Goal: Task Accomplishment & Management: Use online tool/utility

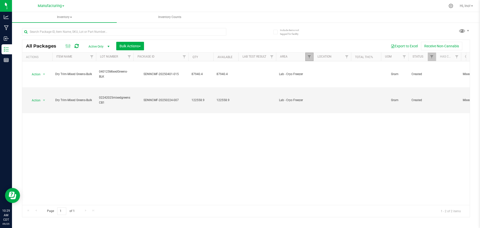
click at [310, 60] on link "Filter" at bounding box center [309, 57] width 8 height 9
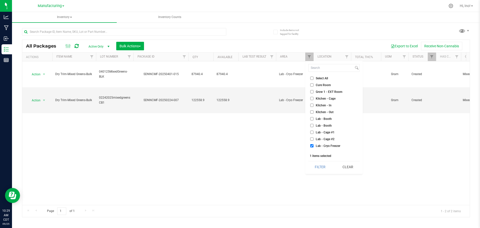
click at [325, 144] on span "Lab - Cryo Freezer" at bounding box center [328, 145] width 25 height 3
click at [314, 144] on input "Lab - Cryo Freezer" at bounding box center [311, 145] width 3 height 3
checkbox input "false"
click at [322, 178] on span "Lab - Oven" at bounding box center [323, 179] width 15 height 3
click at [314, 178] on input "Lab - Oven" at bounding box center [311, 179] width 3 height 3
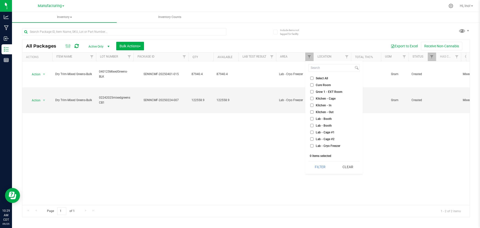
checkbox input "true"
click at [319, 167] on button "Filter" at bounding box center [320, 166] width 24 height 11
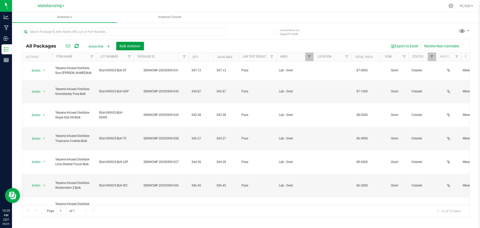
click at [131, 47] on span "Bulk Actions" at bounding box center [130, 46] width 21 height 4
click at [133, 56] on span "Add to manufacturing run" at bounding box center [138, 57] width 38 height 4
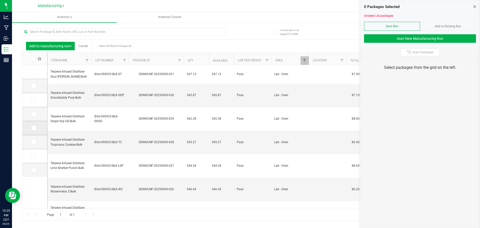
click at [35, 128] on icon at bounding box center [33, 128] width 3 height 0
click at [0, 0] on input "checkbox" at bounding box center [0, 0] width 0 height 0
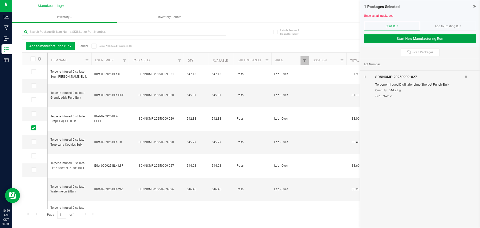
click at [408, 41] on button "Start New Manufacturing Run" at bounding box center [420, 38] width 112 height 9
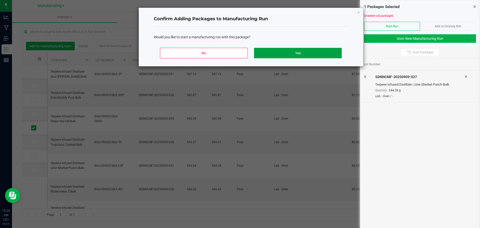
click at [334, 54] on button "Yes" at bounding box center [298, 53] width 88 height 11
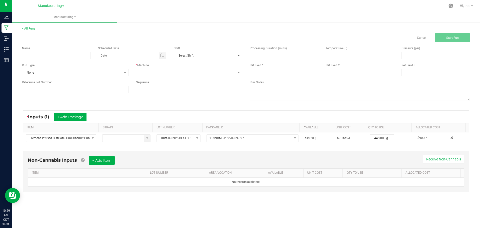
click at [197, 72] on span at bounding box center [186, 72] width 100 height 7
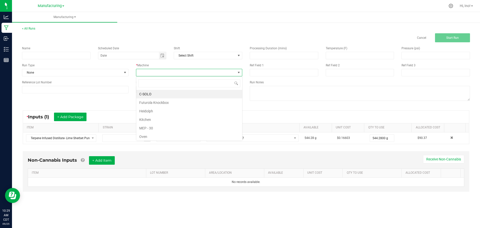
scroll to position [8, 106]
click at [178, 96] on li "C-SOLO" at bounding box center [189, 94] width 106 height 9
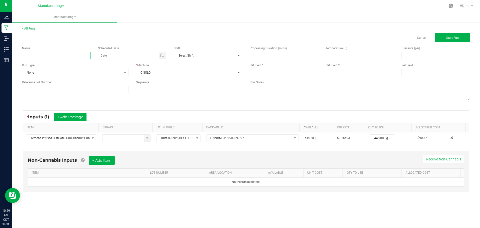
click at [75, 57] on input at bounding box center [56, 56] width 69 height 8
type input "Vape Carts"
click at [68, 74] on span "None" at bounding box center [72, 72] width 100 height 7
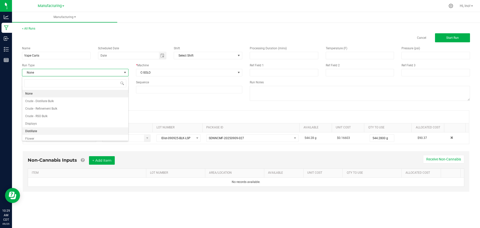
click at [62, 128] on li "Distillate" at bounding box center [75, 131] width 106 height 8
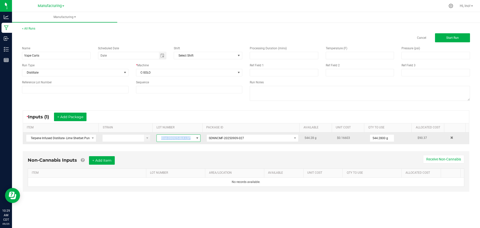
drag, startPoint x: 189, startPoint y: 138, endPoint x: 165, endPoint y: 134, distance: 24.5
click at [159, 133] on td "IDist-090925-BLK-LSP" at bounding box center [179, 138] width 50 height 12
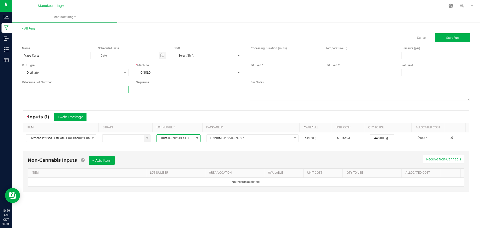
click at [95, 88] on input at bounding box center [75, 90] width 107 height 8
paste input "IDist-090925-BLK-LSP"
type input "IDist-090925-BLK-LSP"
click at [111, 161] on button "+ Add Item" at bounding box center [102, 160] width 26 height 9
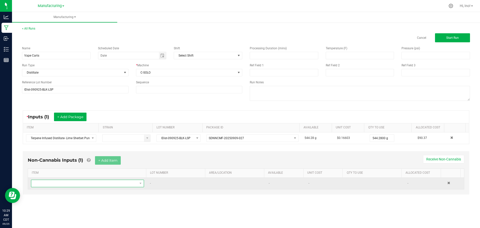
click at [118, 182] on span "NO DATA FOUND" at bounding box center [84, 183] width 106 height 7
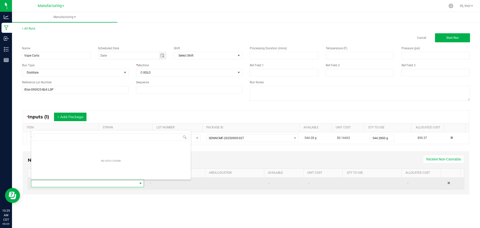
scroll to position [8, 111]
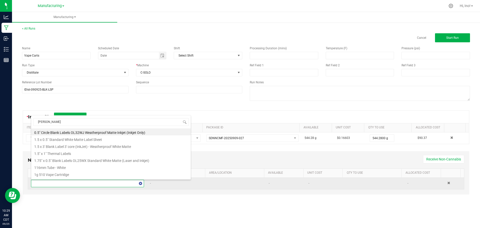
type input "ceramic"
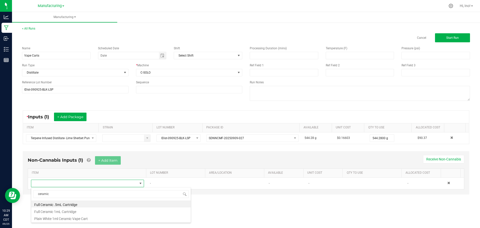
click at [88, 211] on li "Full Ceramic 1mL Cartridge" at bounding box center [111, 210] width 160 height 7
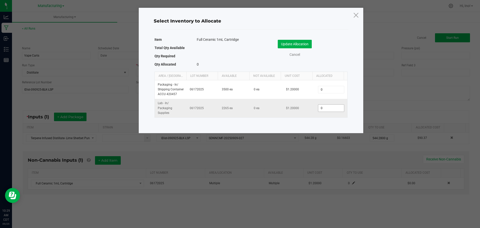
click at [338, 110] on input "0" at bounding box center [331, 108] width 26 height 7
type input "273"
click at [297, 45] on button "Update Allocation" at bounding box center [295, 44] width 34 height 9
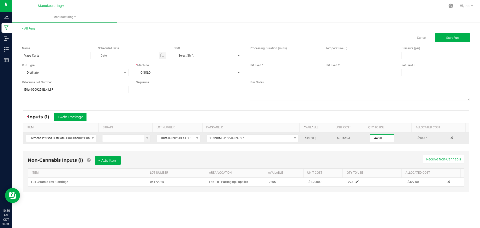
click at [382, 139] on input "544.28" at bounding box center [382, 138] width 24 height 7
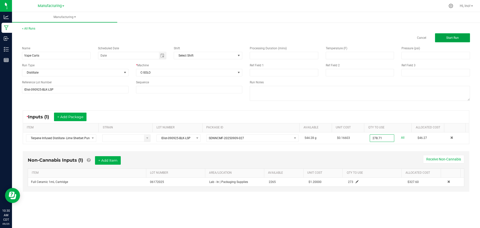
type input "278.7100 g"
click at [455, 41] on button "Start Run" at bounding box center [452, 37] width 35 height 9
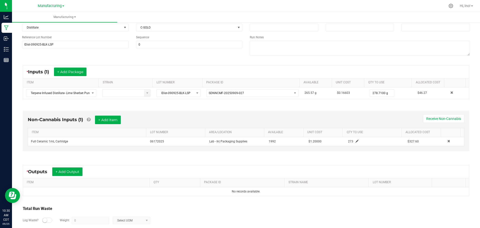
scroll to position [81, 0]
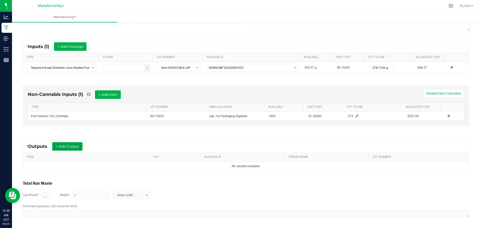
click at [82, 148] on button "+ Add Output" at bounding box center [67, 146] width 30 height 9
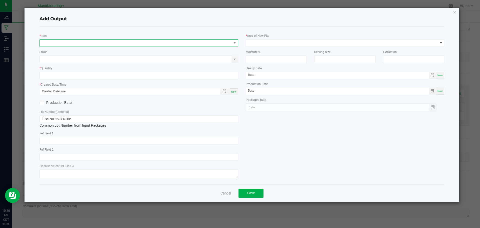
click at [86, 44] on span "NO DATA FOUND" at bounding box center [136, 43] width 192 height 7
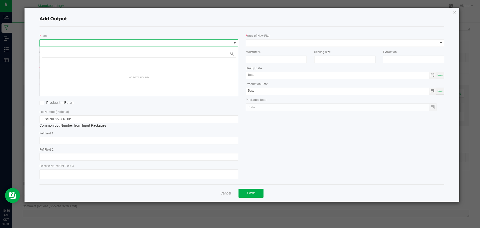
scroll to position [8, 199]
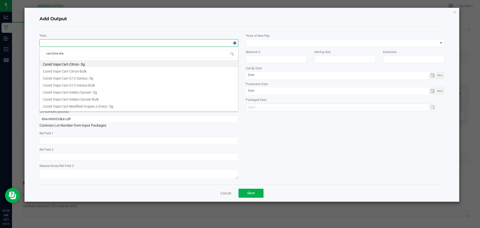
type input "cart-lime sher"
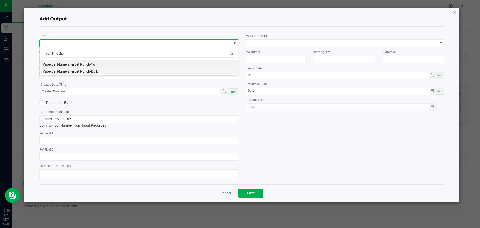
click at [95, 73] on li "Vape Cart-Lime Sherbet Punch-Bulk" at bounding box center [139, 70] width 198 height 7
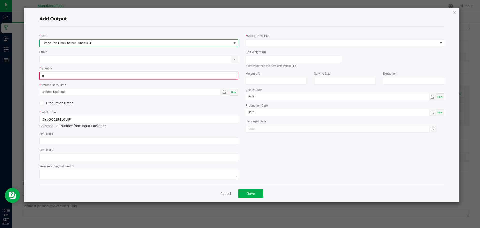
click at [92, 77] on input "0" at bounding box center [139, 75] width 198 height 7
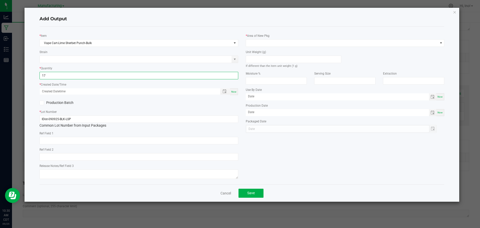
type input "1"
type input "273 ea"
click at [233, 93] on span "Now" at bounding box center [233, 91] width 5 height 3
type input "[DATE] 10:30 AM"
type input "[DATE]"
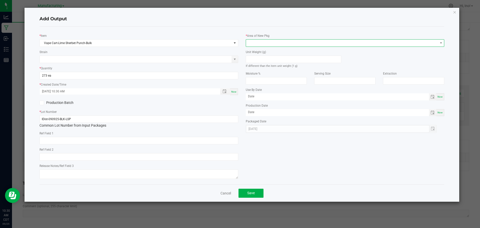
click at [277, 42] on span at bounding box center [342, 43] width 192 height 7
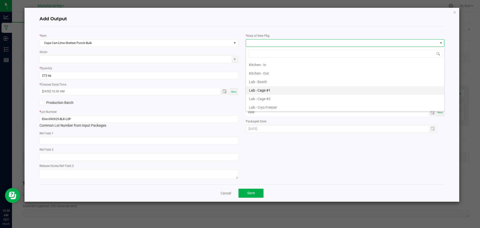
click at [276, 90] on li "Lab - Cage #1" at bounding box center [345, 90] width 198 height 9
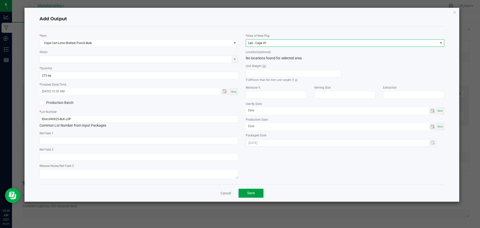
click at [255, 194] on button "Save" at bounding box center [251, 193] width 25 height 9
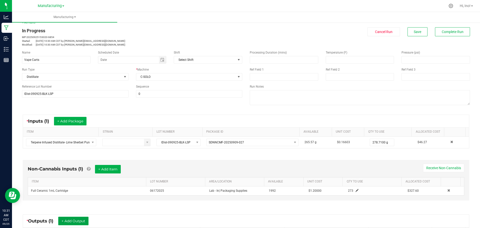
scroll to position [0, 0]
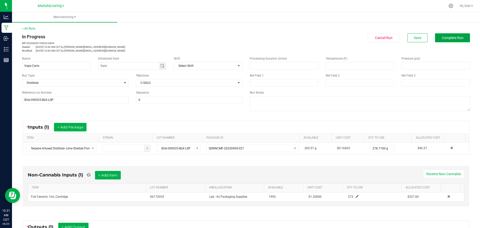
click at [449, 39] on span "Complete Run" at bounding box center [453, 38] width 22 height 4
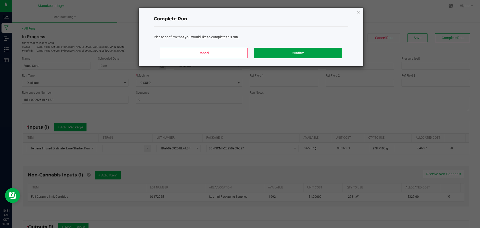
click at [311, 54] on button "Confirm" at bounding box center [298, 53] width 88 height 11
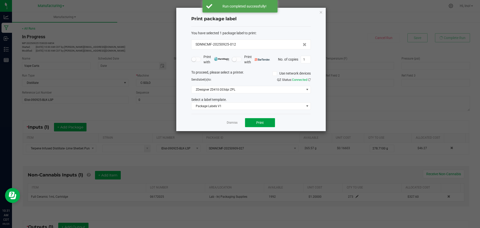
click at [272, 125] on button "Print" at bounding box center [260, 122] width 30 height 9
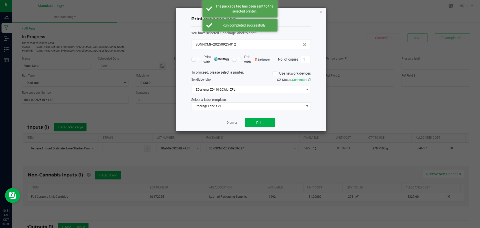
click at [320, 10] on icon "button" at bounding box center [321, 12] width 4 height 6
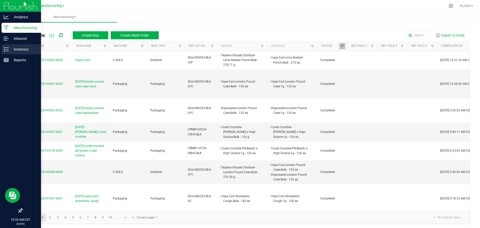
click at [11, 50] on p "Inventory" at bounding box center [24, 49] width 30 height 6
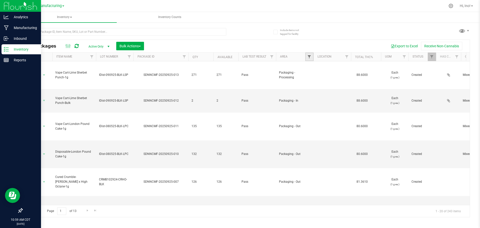
click at [309, 56] on span "Filter" at bounding box center [309, 57] width 4 height 4
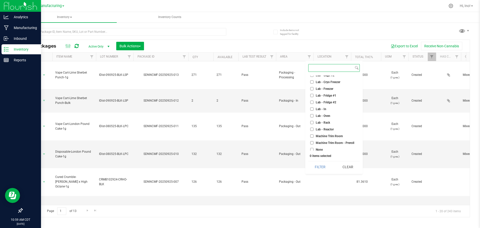
scroll to position [75, 0]
click at [328, 105] on span "Lab - Oven" at bounding box center [323, 104] width 15 height 3
click at [314, 105] on input "Lab - Oven" at bounding box center [311, 104] width 3 height 3
checkbox input "true"
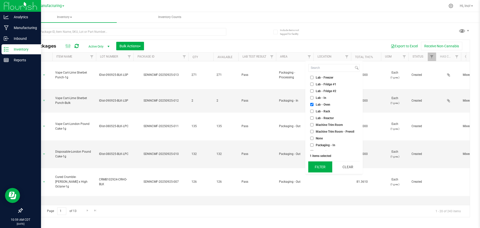
click at [317, 167] on button "Filter" at bounding box center [320, 166] width 24 height 11
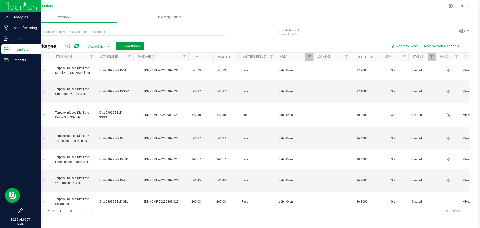
click at [133, 46] on span "Bulk Actions" at bounding box center [130, 46] width 21 height 4
click at [133, 57] on div at bounding box center [134, 57] width 2 height 9
click at [130, 58] on span "Add to manufacturing run" at bounding box center [138, 57] width 38 height 4
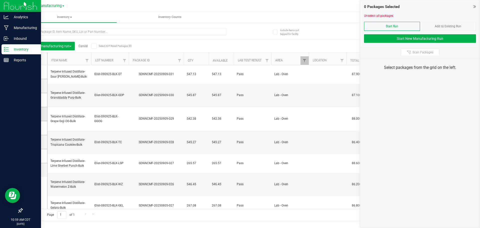
click at [35, 114] on icon at bounding box center [33, 114] width 3 height 0
click at [0, 0] on input "checkbox" at bounding box center [0, 0] width 0 height 0
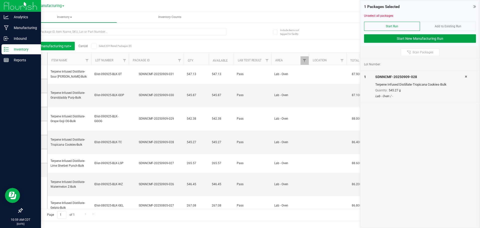
click at [411, 37] on button "Start New Manufacturing Run" at bounding box center [420, 38] width 112 height 9
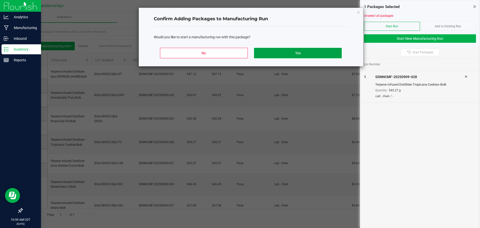
click at [294, 50] on button "Yes" at bounding box center [298, 53] width 88 height 11
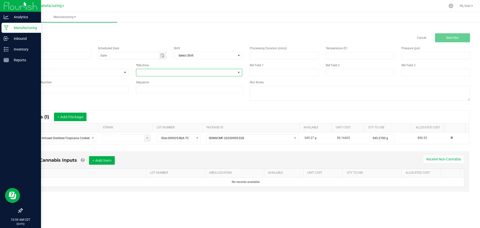
click at [216, 74] on span at bounding box center [186, 72] width 100 height 7
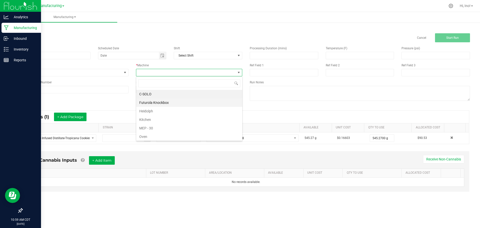
scroll to position [8, 106]
click at [194, 93] on li "C-SOLO" at bounding box center [189, 94] width 106 height 9
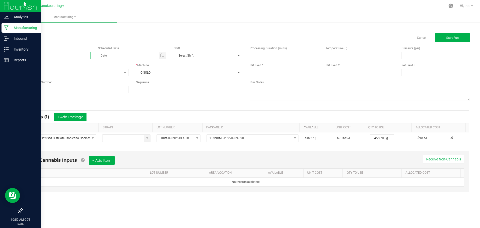
click at [73, 56] on input at bounding box center [56, 56] width 69 height 8
type input "Vape Carts"
click at [84, 74] on span "None" at bounding box center [72, 72] width 100 height 7
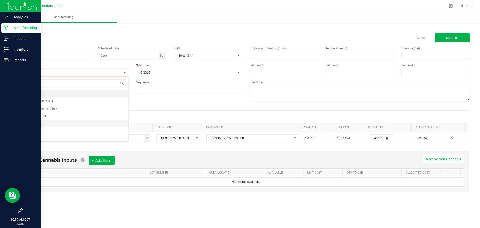
click at [73, 124] on li "Displays" at bounding box center [75, 124] width 106 height 8
click at [87, 69] on span "Displays" at bounding box center [75, 73] width 107 height 8
click at [74, 132] on li "Distillate" at bounding box center [75, 131] width 106 height 8
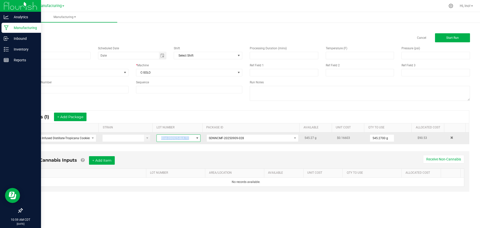
drag, startPoint x: 189, startPoint y: 138, endPoint x: 163, endPoint y: 139, distance: 26.5
click at [161, 140] on span "IDist-090925-BLK-TC" at bounding box center [175, 138] width 37 height 7
drag, startPoint x: 188, startPoint y: 139, endPoint x: 160, endPoint y: 140, distance: 28.0
click at [160, 140] on span "IDist-090925-BLK-TC" at bounding box center [175, 138] width 37 height 7
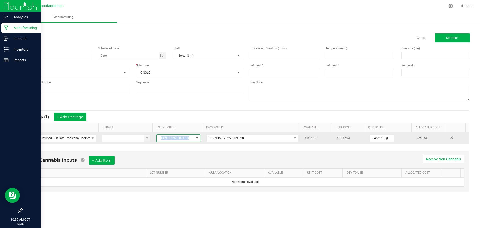
copy span "IDist-090925-BLK-TC"
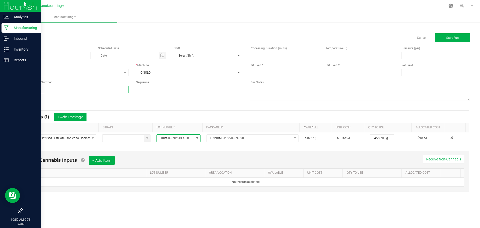
click at [110, 89] on input at bounding box center [75, 90] width 107 height 8
paste input "IDist-090925-BLK-TC"
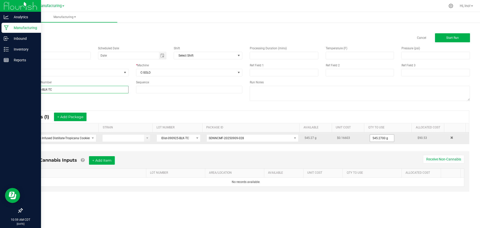
type input "IDist-090925-BLK-TC"
click at [377, 137] on input "545.27" at bounding box center [382, 138] width 24 height 7
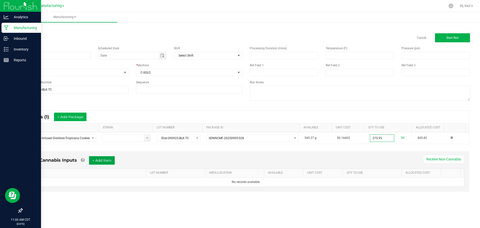
type input "275.9500 g"
click at [104, 160] on button "+ Add Item" at bounding box center [102, 160] width 26 height 9
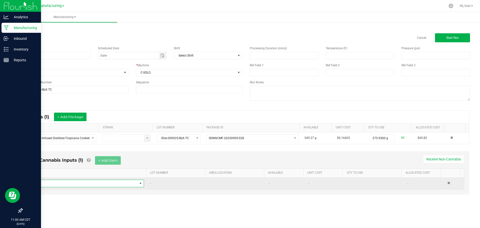
click at [99, 183] on span "NO DATA FOUND" at bounding box center [84, 183] width 106 height 7
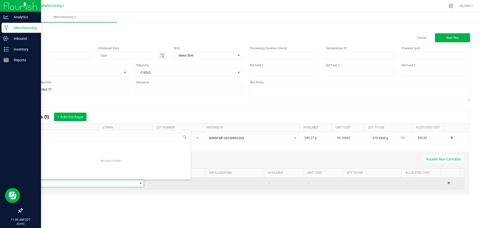
scroll to position [8, 111]
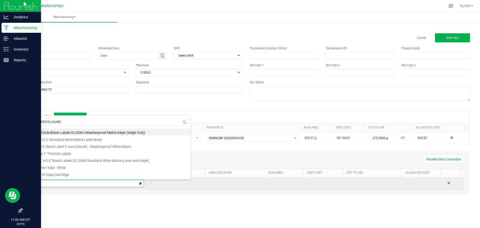
type input "ceramic"
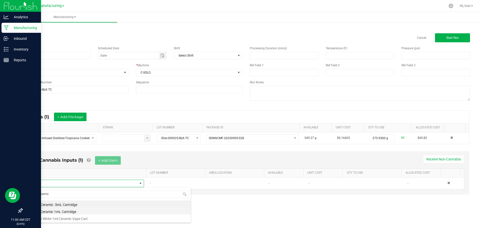
click at [82, 213] on li "Full Ceramic 1mL Cartridge" at bounding box center [111, 210] width 160 height 7
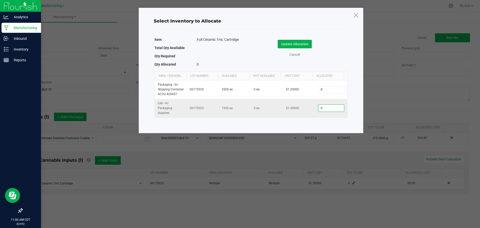
click at [325, 107] on input "0" at bounding box center [331, 108] width 26 height 7
type input "269"
click at [306, 47] on button "Update Allocation" at bounding box center [295, 44] width 34 height 9
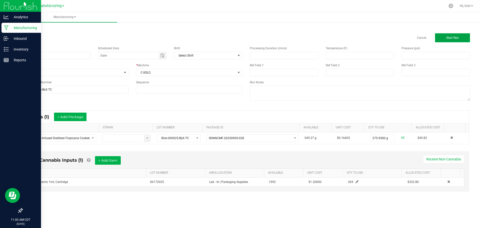
click at [450, 39] on span "Start Run" at bounding box center [452, 38] width 13 height 4
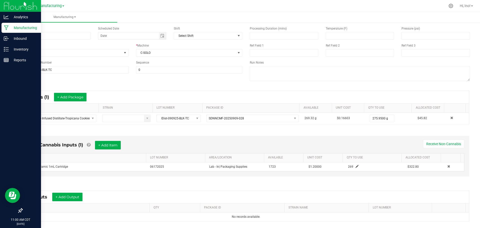
scroll to position [81, 0]
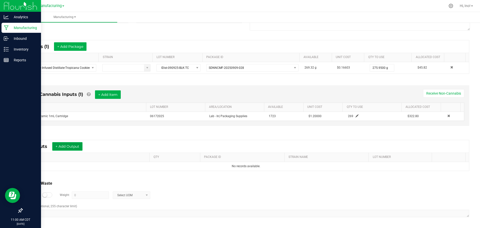
click at [79, 144] on button "+ Add Output" at bounding box center [67, 146] width 30 height 9
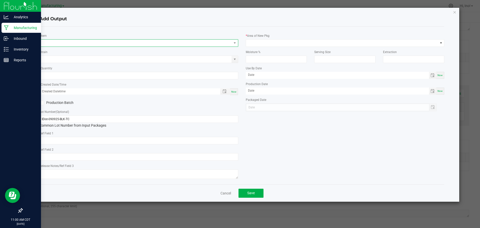
click at [88, 43] on span "NO DATA FOUND" at bounding box center [136, 43] width 192 height 7
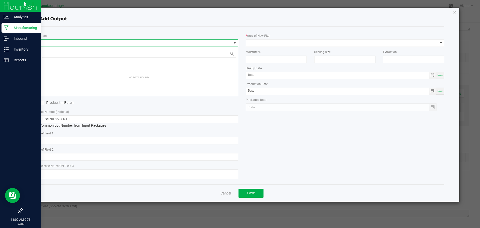
scroll to position [8, 199]
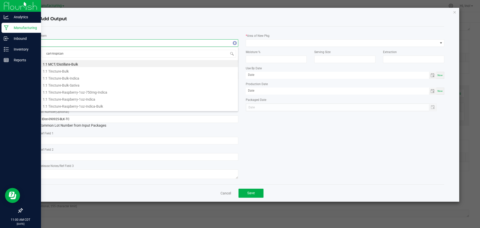
type input "cart-tropicana"
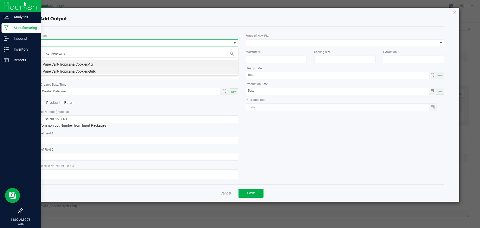
click at [92, 70] on li "Vape Cart-Tropicana Cookies-Bulk" at bounding box center [139, 70] width 198 height 7
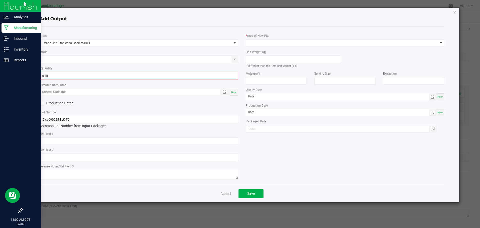
click at [91, 72] on kendo-numerictextbox "0 ea" at bounding box center [139, 76] width 199 height 8
click at [90, 74] on input "0" at bounding box center [139, 75] width 198 height 7
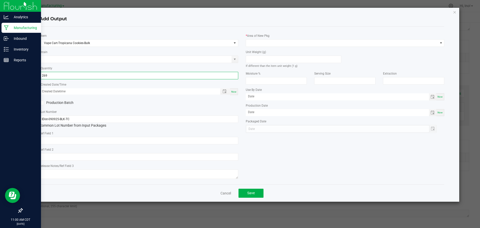
type input "269 ea"
click at [234, 91] on span "Now" at bounding box center [233, 91] width 5 height 3
type input "[DATE] 11:00 AM"
type input "[DATE]"
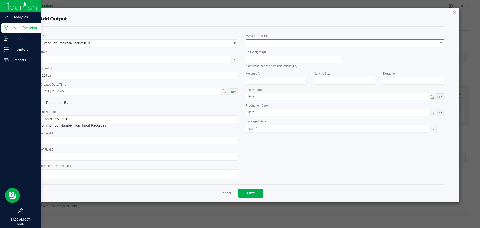
click at [258, 44] on span at bounding box center [342, 43] width 192 height 7
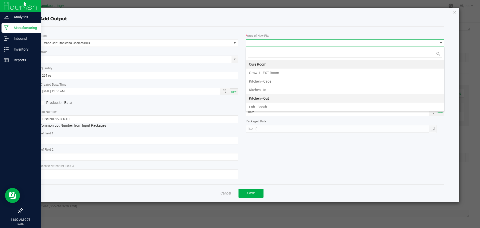
scroll to position [25, 0]
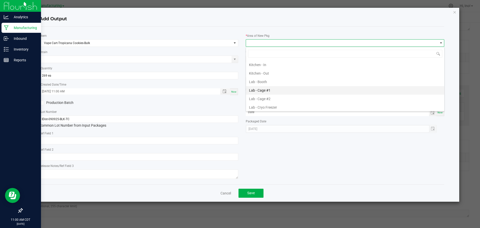
click at [287, 92] on li "Lab - Cage #1" at bounding box center [345, 90] width 198 height 9
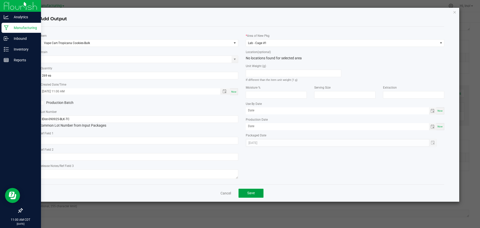
click at [260, 194] on button "Save" at bounding box center [251, 193] width 25 height 9
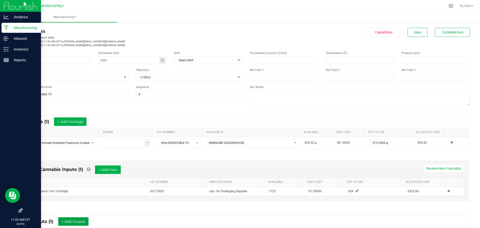
scroll to position [0, 0]
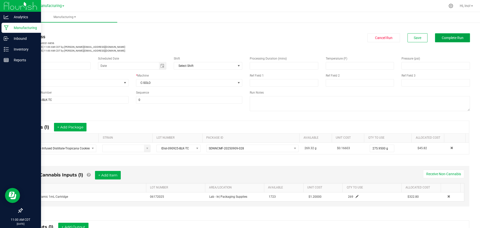
click at [449, 39] on span "Complete Run" at bounding box center [453, 38] width 22 height 4
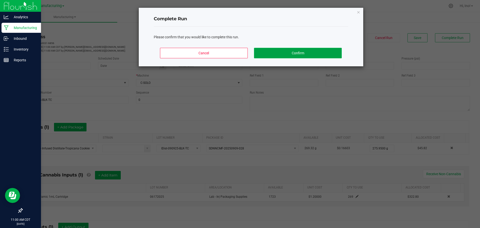
click at [291, 55] on button "Confirm" at bounding box center [298, 53] width 88 height 11
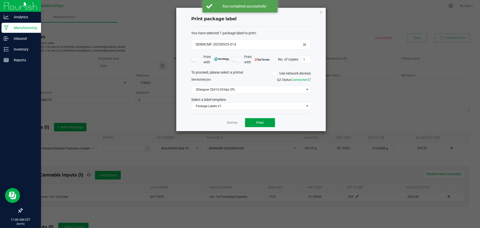
click at [268, 122] on button "Print" at bounding box center [260, 122] width 30 height 9
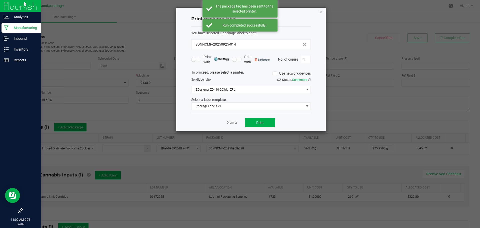
click at [321, 12] on icon "button" at bounding box center [321, 12] width 4 height 6
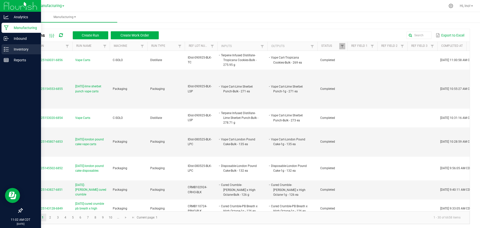
click at [21, 49] on p "Inventory" at bounding box center [24, 49] width 30 height 6
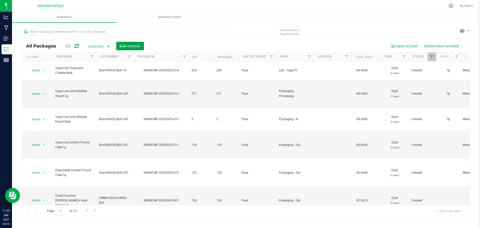
click at [136, 44] on span "Bulk Actions" at bounding box center [130, 46] width 21 height 4
click at [133, 55] on div "Add to manufacturing run" at bounding box center [141, 58] width 45 height 8
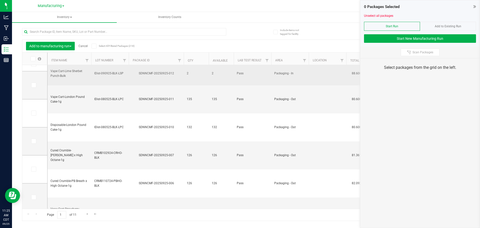
scroll to position [50, 0]
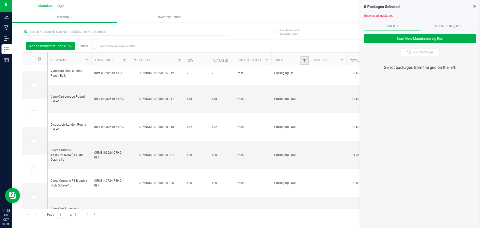
click at [302, 59] on link "Filter" at bounding box center [305, 60] width 8 height 9
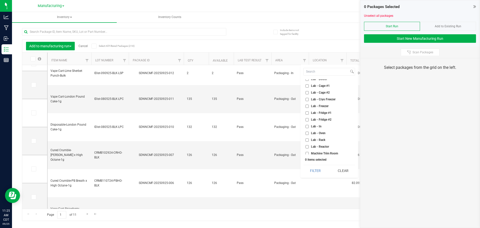
click at [321, 131] on li "Lab - Oven" at bounding box center [330, 133] width 52 height 5
click at [321, 135] on span "Lab - Oven" at bounding box center [318, 133] width 15 height 3
click at [309, 135] on input "Lab - Oven" at bounding box center [307, 133] width 3 height 3
checkbox input "true"
click at [317, 170] on button "Filter" at bounding box center [316, 170] width 24 height 11
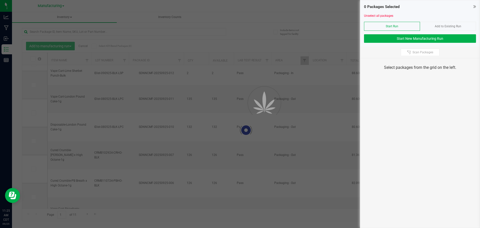
scroll to position [0, 0]
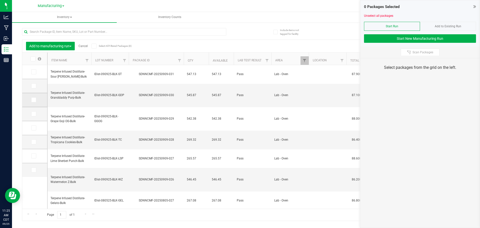
click at [34, 100] on icon at bounding box center [33, 100] width 3 height 0
click at [0, 0] on input "checkbox" at bounding box center [0, 0] width 0 height 0
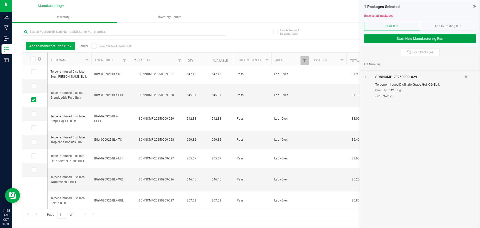
click at [419, 36] on button "Start New Manufacturing Run" at bounding box center [420, 38] width 112 height 9
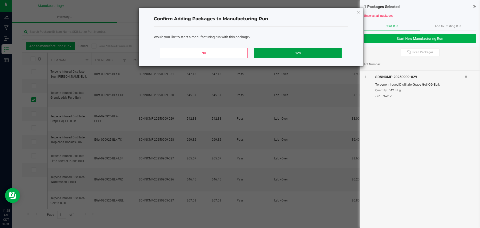
click at [321, 54] on button "Yes" at bounding box center [298, 53] width 88 height 11
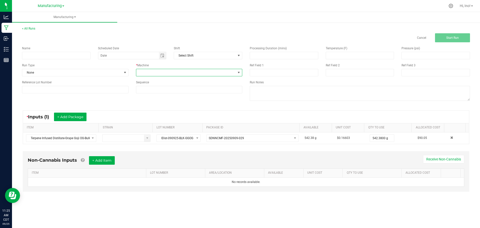
click at [194, 75] on span at bounding box center [186, 72] width 100 height 7
click at [155, 93] on li "C-SOLO" at bounding box center [189, 94] width 106 height 9
click at [100, 75] on span "None" at bounding box center [72, 72] width 100 height 7
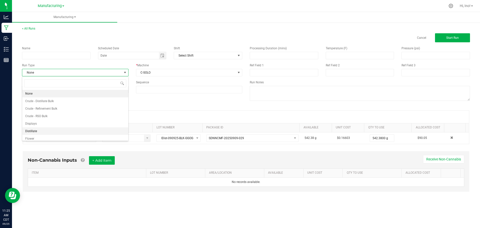
click at [87, 132] on li "Distillate" at bounding box center [75, 131] width 106 height 8
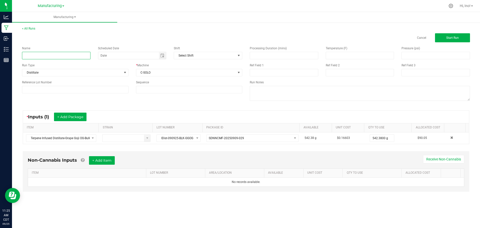
click at [84, 53] on input at bounding box center [56, 56] width 69 height 8
type input "Vape Carts"
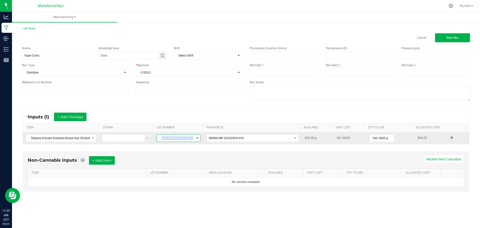
drag, startPoint x: 192, startPoint y: 138, endPoint x: 160, endPoint y: 139, distance: 32.0
click at [160, 139] on span "IDist-090925-BLK-GGOG" at bounding box center [175, 138] width 37 height 7
drag, startPoint x: 192, startPoint y: 138, endPoint x: 159, endPoint y: 139, distance: 33.0
click at [159, 139] on span "IDist-090925-BLK-GGOG" at bounding box center [175, 138] width 37 height 7
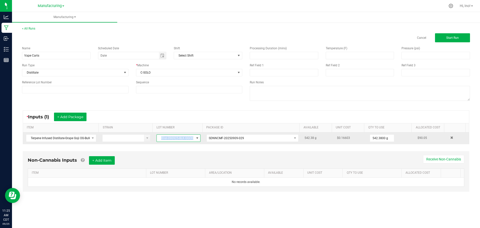
copy span "IDist-090925-BLK-GGOG"
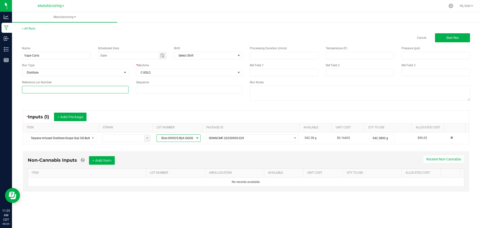
click at [102, 91] on input at bounding box center [75, 90] width 107 height 8
paste input "IDist-090925-BLK-GGOG"
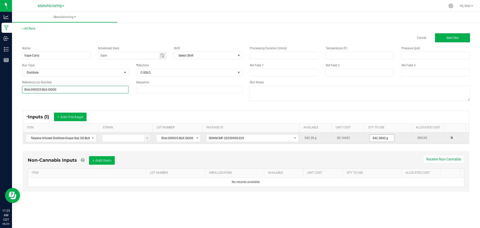
type input "IDist-090925-BLK-GGOG"
click at [380, 138] on input "542.38" at bounding box center [382, 138] width 24 height 7
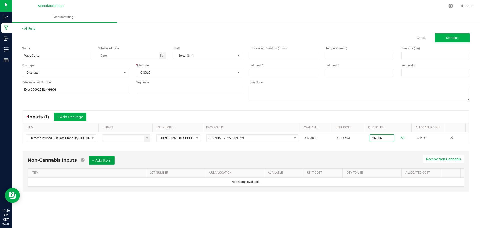
type input "269.0600 g"
click at [109, 160] on button "+ Add Item" at bounding box center [102, 160] width 26 height 9
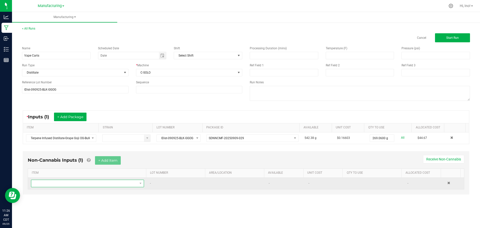
click at [92, 182] on span "NO DATA FOUND" at bounding box center [84, 183] width 106 height 7
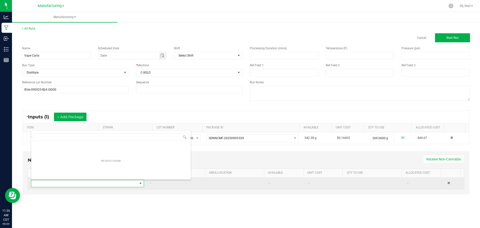
scroll to position [8, 111]
type input "ceramic"
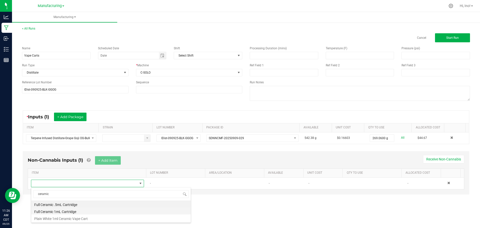
click at [115, 213] on li "Full Ceramic 1mL Cartridge" at bounding box center [111, 210] width 160 height 7
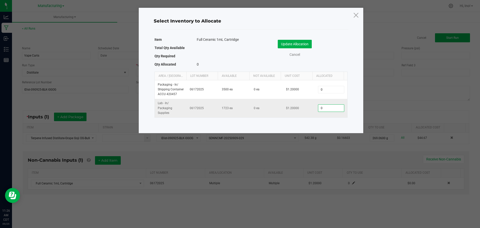
click at [332, 111] on input "0" at bounding box center [331, 108] width 26 height 7
type input "259"
click at [302, 43] on button "Update Allocation" at bounding box center [295, 44] width 34 height 9
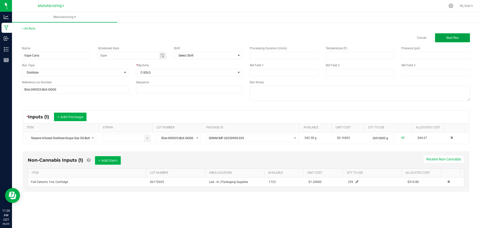
click at [452, 40] on button "Start Run" at bounding box center [452, 37] width 35 height 9
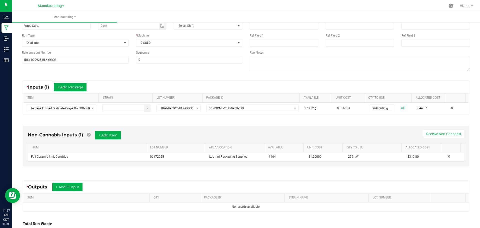
scroll to position [81, 0]
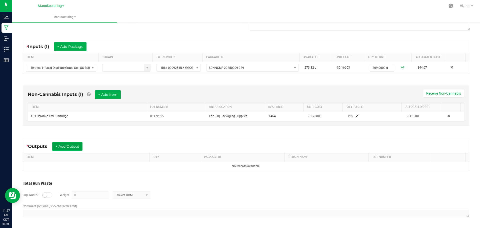
click at [79, 147] on button "+ Add Output" at bounding box center [67, 146] width 30 height 9
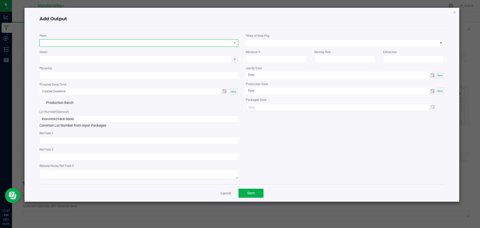
click at [96, 43] on span "NO DATA FOUND" at bounding box center [136, 43] width 192 height 7
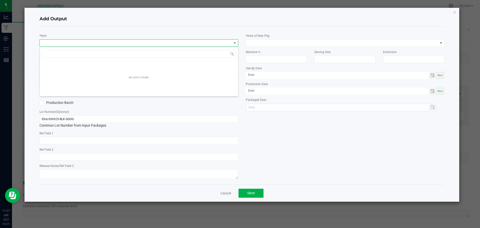
scroll to position [8, 199]
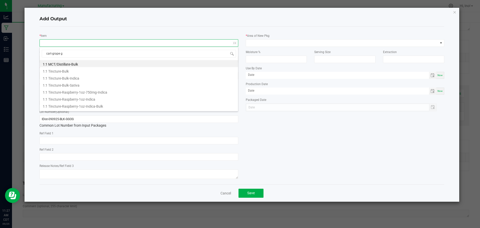
type input "cart-grape go"
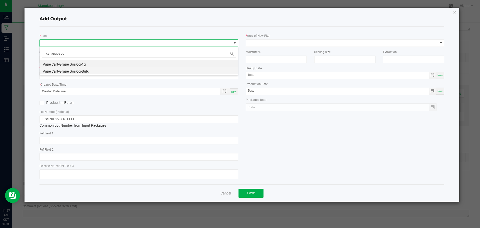
click at [102, 70] on li "Vape Cart-Grape Goji Og-Bulk" at bounding box center [139, 70] width 198 height 7
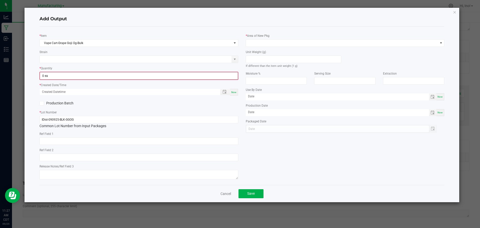
drag, startPoint x: 100, startPoint y: 79, endPoint x: 101, endPoint y: 77, distance: 2.9
click at [100, 79] on span "0 ea" at bounding box center [139, 76] width 198 height 8
click at [101, 77] on input "0" at bounding box center [139, 75] width 198 height 7
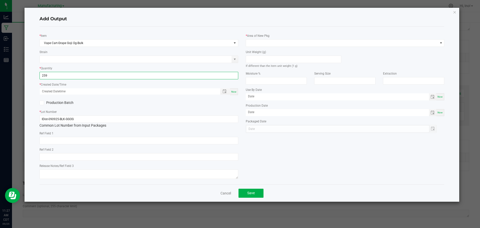
type input "259 ea"
click at [236, 91] on span "Now" at bounding box center [233, 91] width 5 height 3
type input "[DATE] 11:27 AM"
type input "[DATE]"
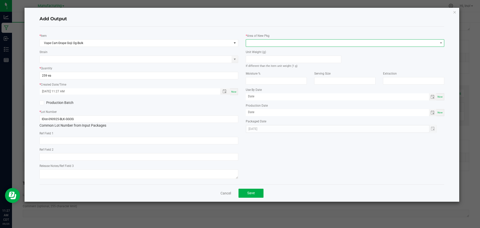
click at [260, 42] on span at bounding box center [342, 43] width 192 height 7
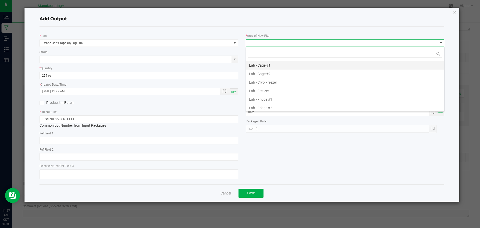
click at [274, 68] on li "Lab - Cage #1" at bounding box center [345, 65] width 198 height 9
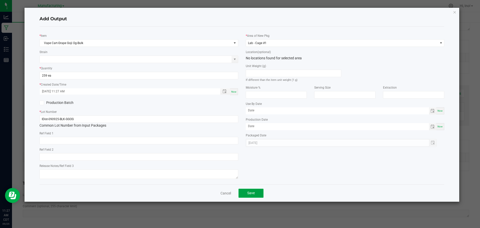
click at [255, 191] on span "Save" at bounding box center [251, 193] width 8 height 4
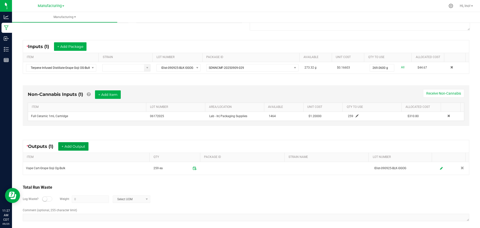
scroll to position [0, 0]
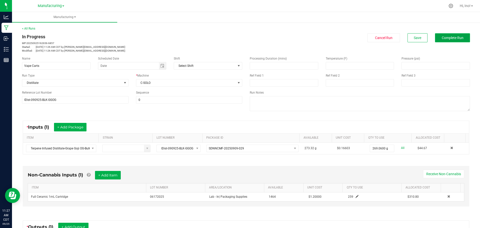
click at [450, 40] on span "Complete Run" at bounding box center [453, 38] width 22 height 4
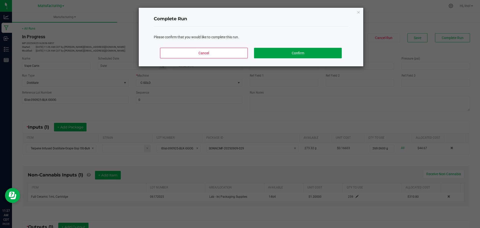
click at [328, 53] on button "Confirm" at bounding box center [298, 53] width 88 height 11
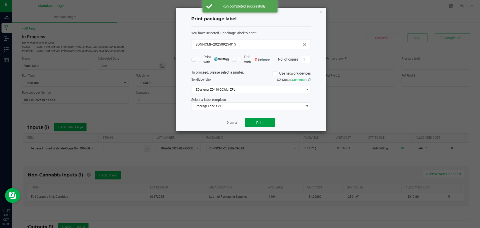
click at [268, 124] on button "Print" at bounding box center [260, 122] width 30 height 9
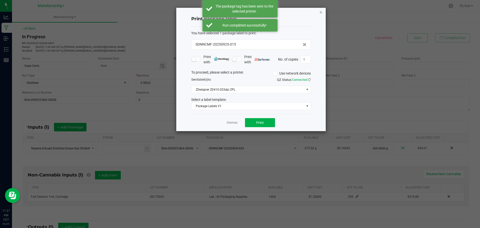
click at [320, 12] on icon "button" at bounding box center [321, 12] width 4 height 6
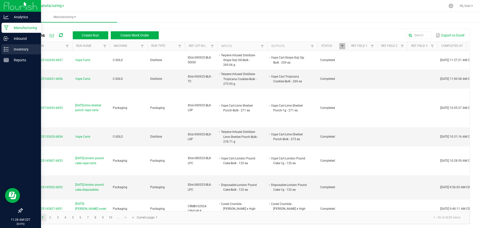
click at [6, 51] on line at bounding box center [7, 51] width 3 height 0
